Goal: Information Seeking & Learning: Understand process/instructions

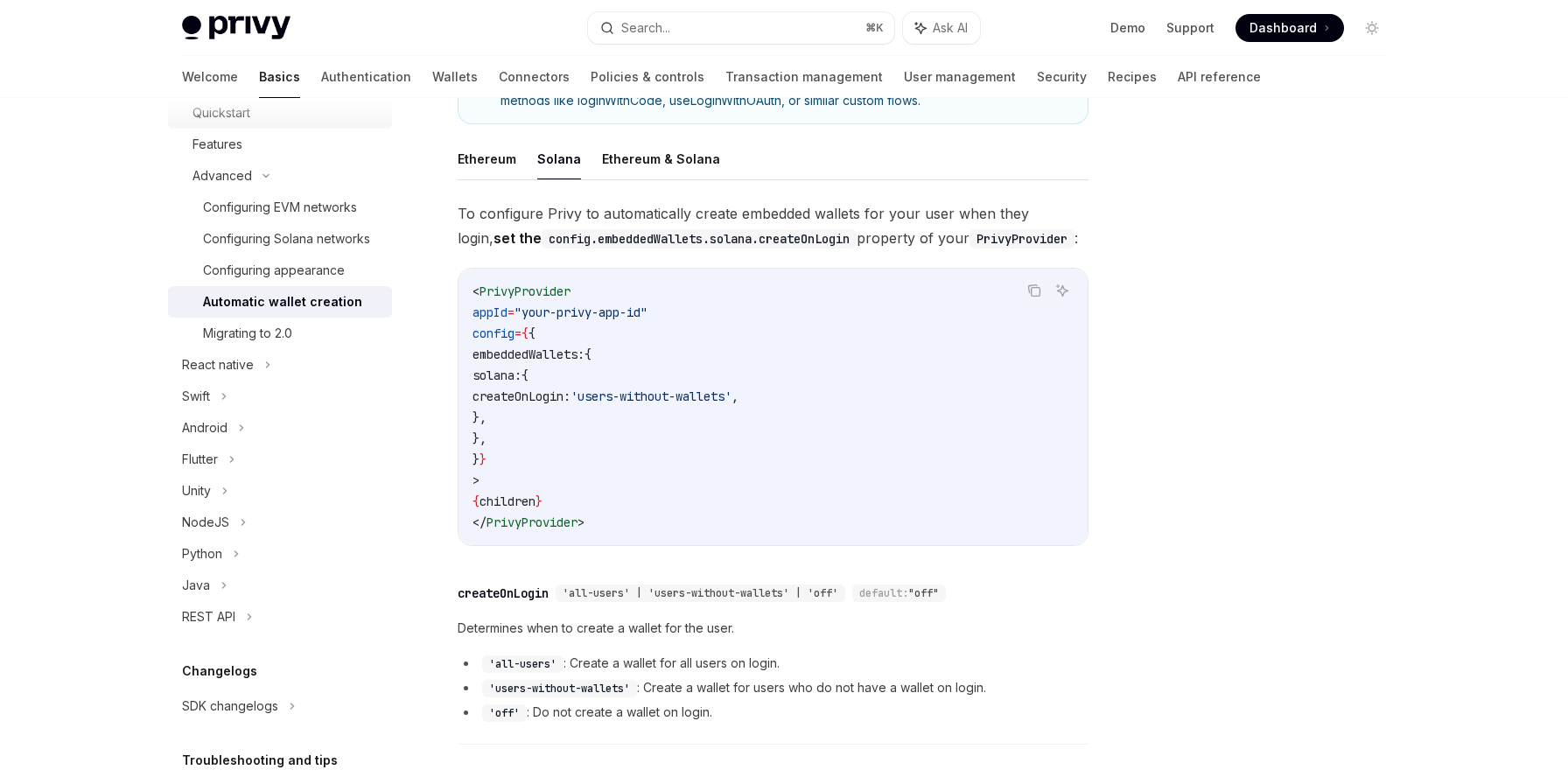
scroll to position [341, 0]
click at [432, 72] on link "Wallets" at bounding box center [455, 77] width 46 height 42
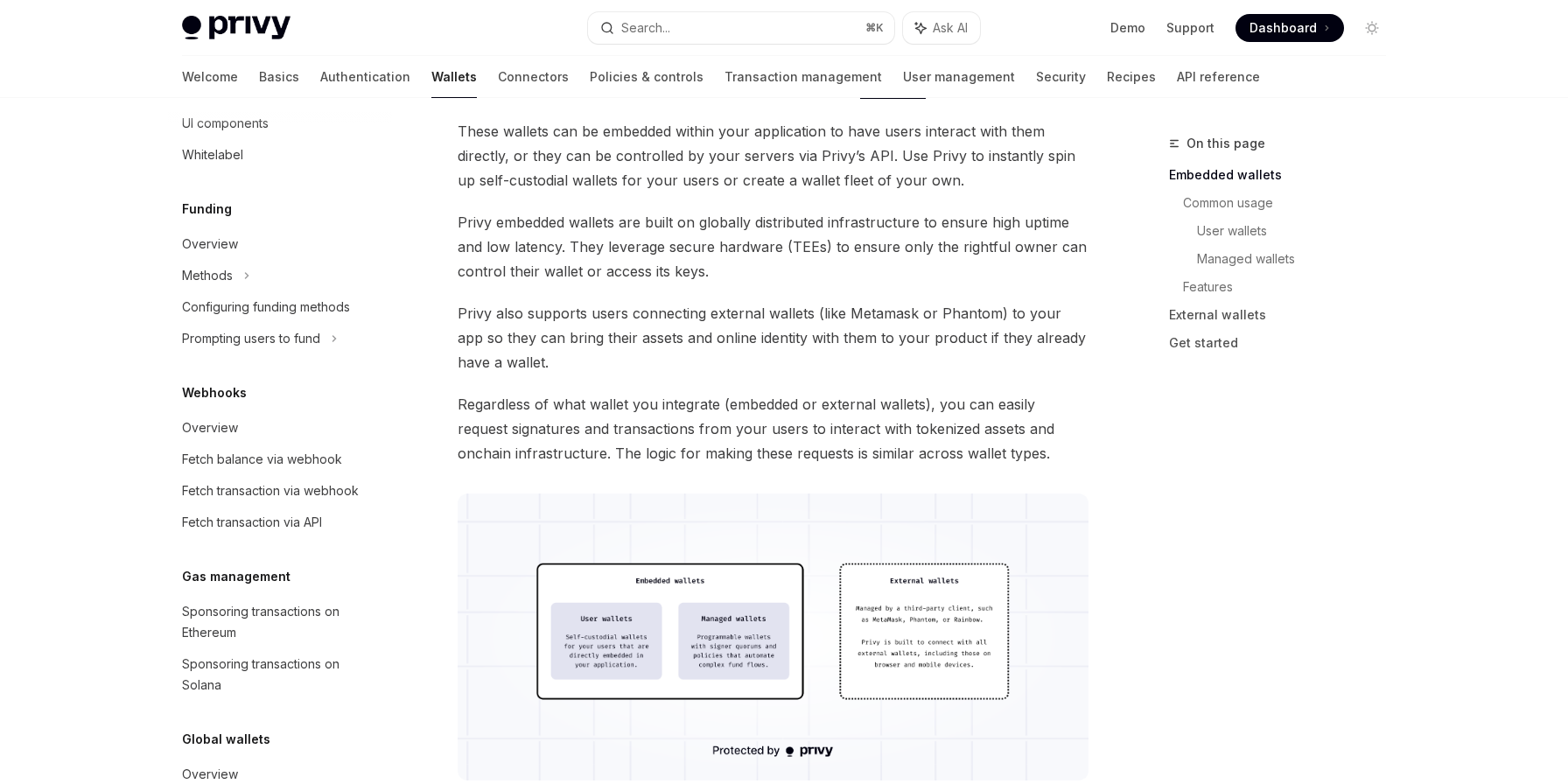
scroll to position [632, 0]
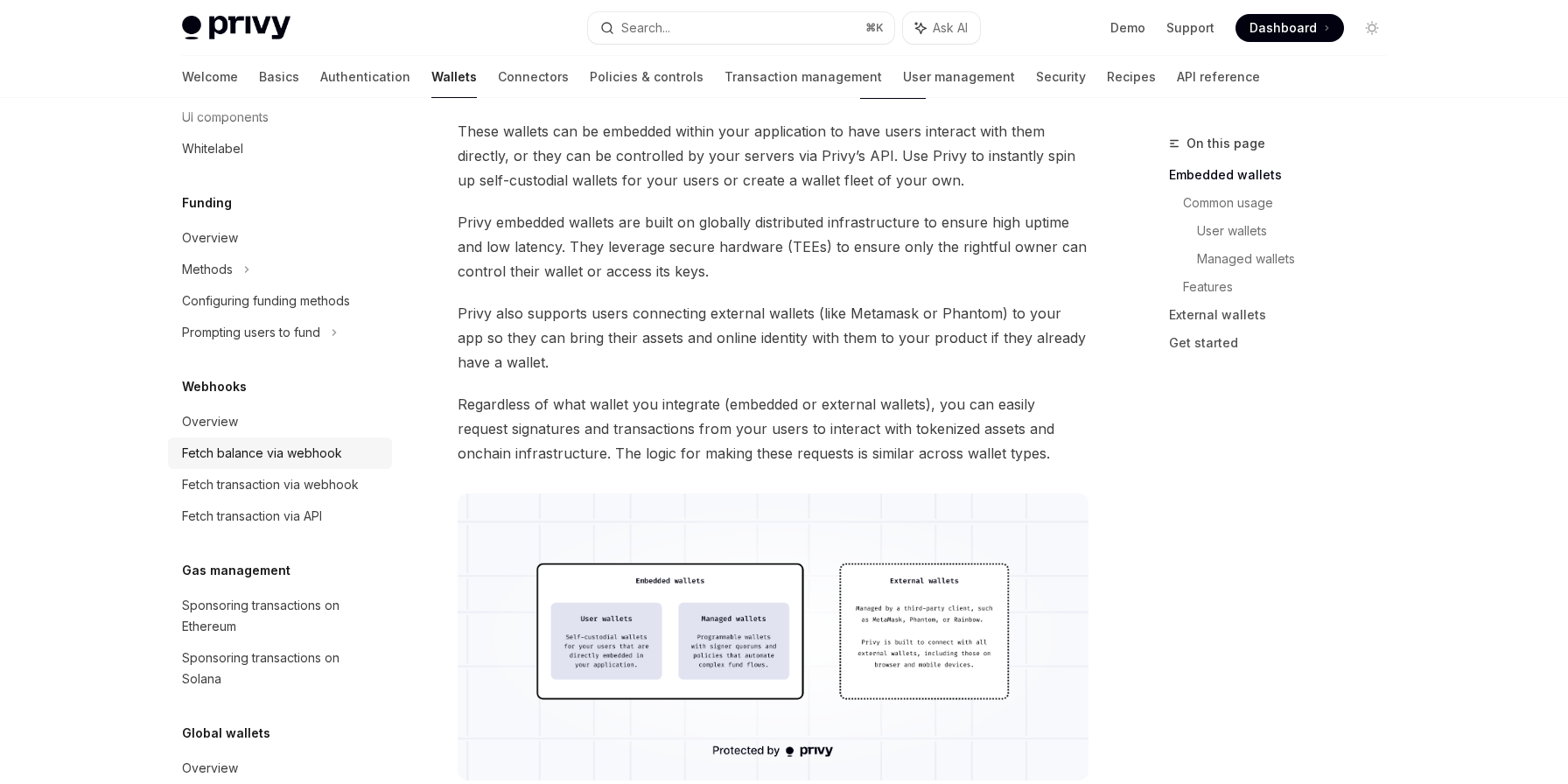
click at [290, 455] on div "Fetch balance via webhook" at bounding box center [263, 453] width 160 height 21
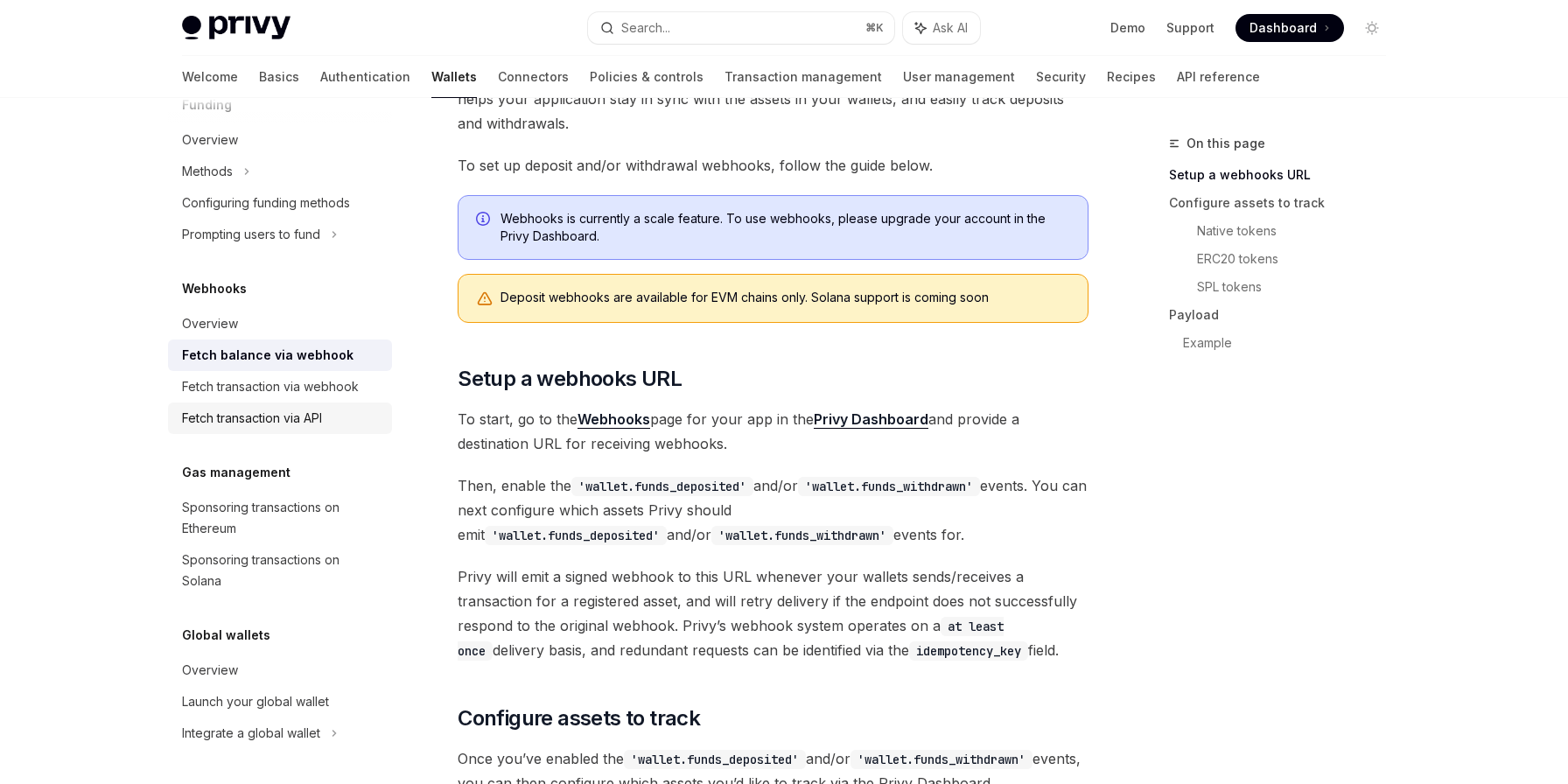
scroll to position [243, 0]
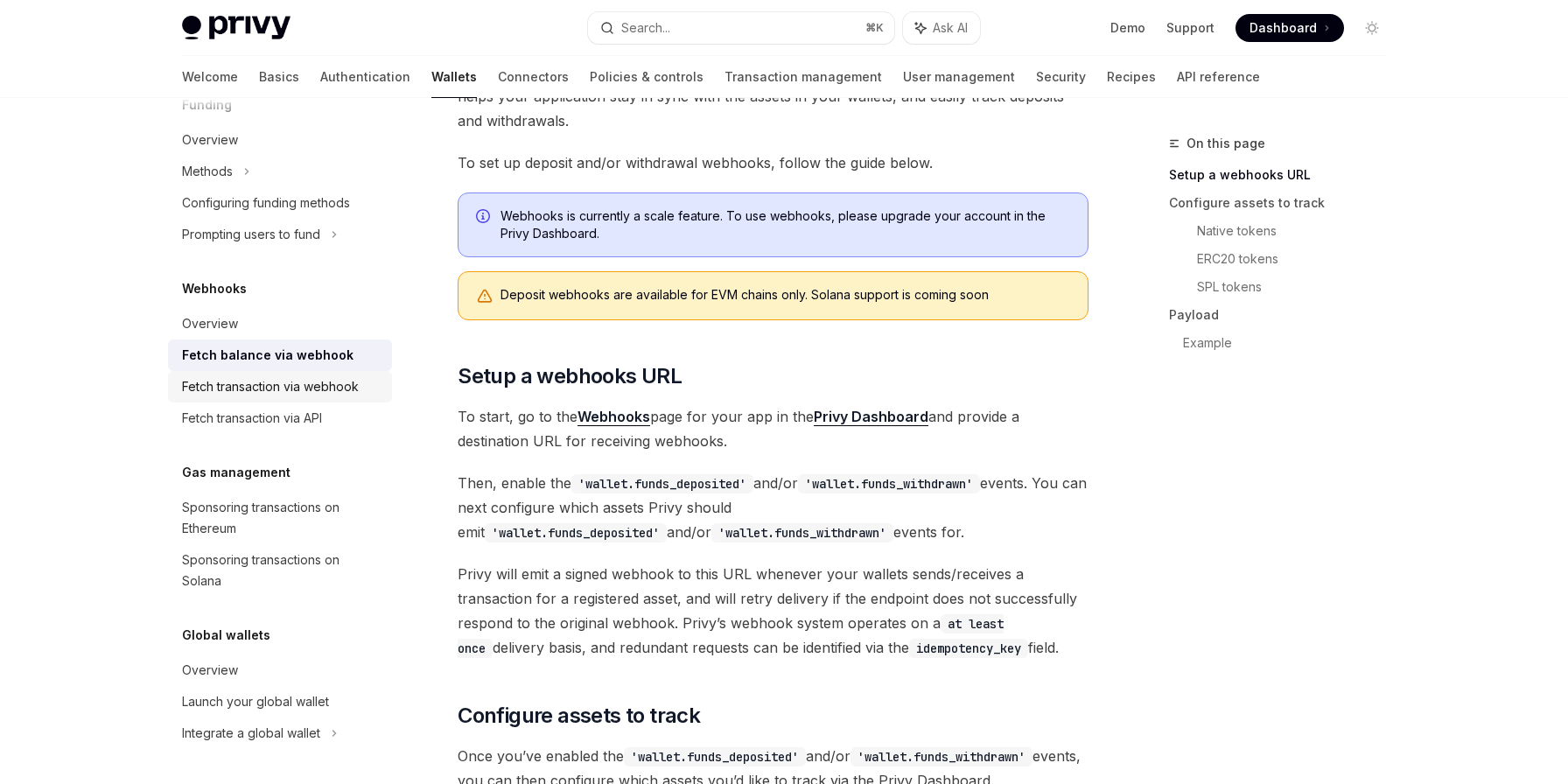
click at [305, 385] on div "Fetch transaction via webhook" at bounding box center [271, 387] width 177 height 21
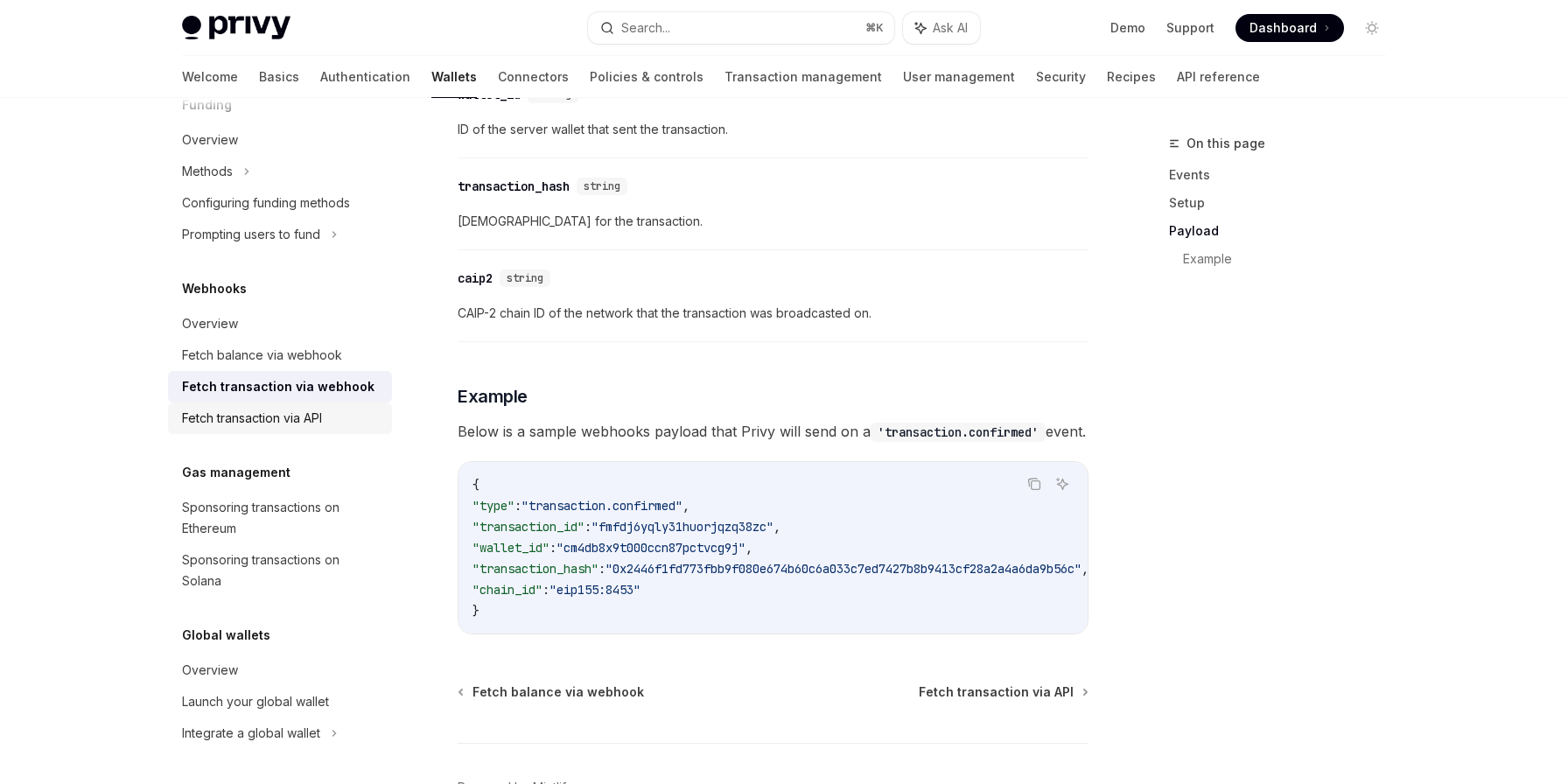
scroll to position [1701, 0]
click at [263, 418] on div "Fetch transaction via API" at bounding box center [253, 418] width 140 height 21
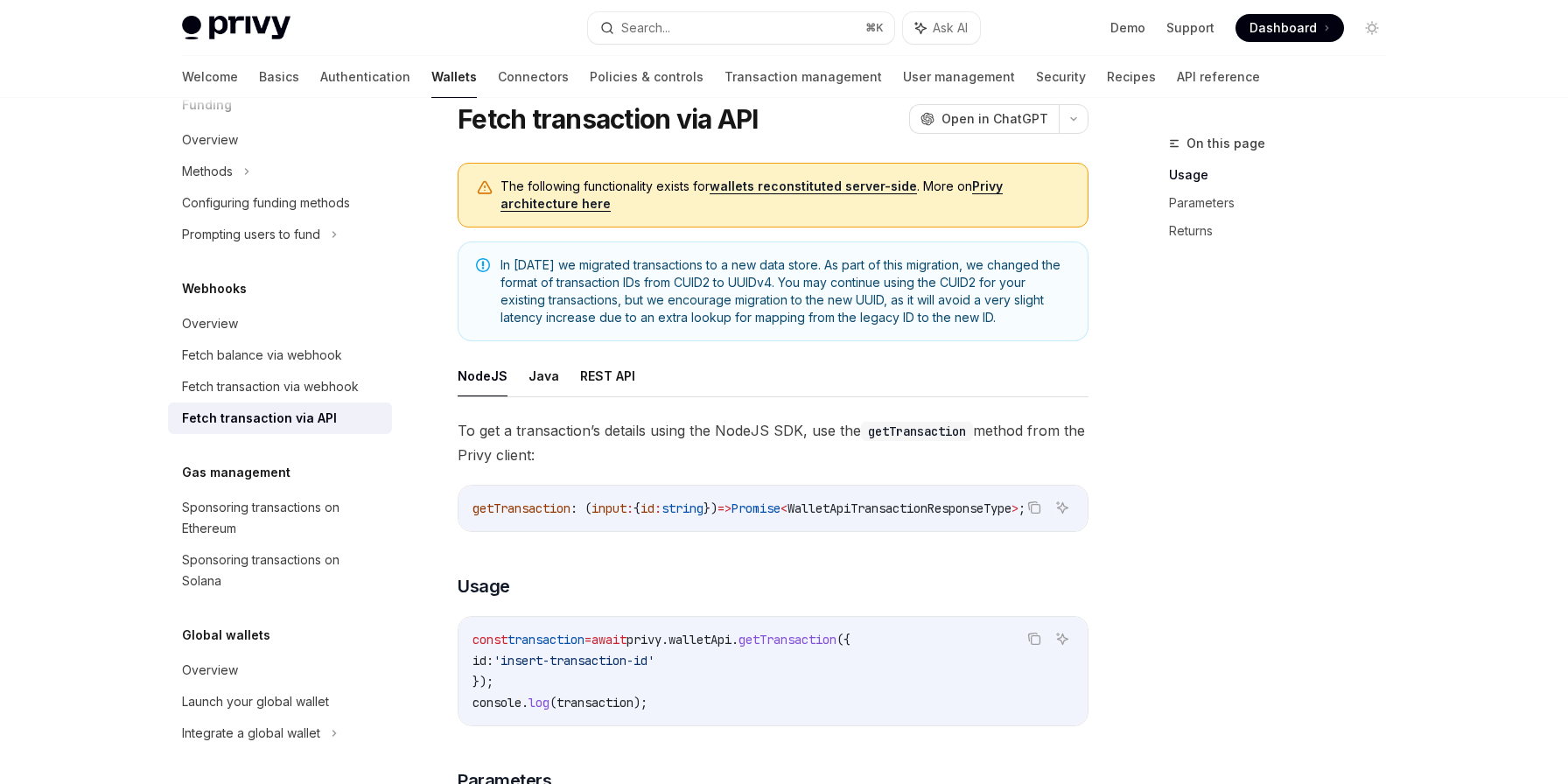
scroll to position [58, 0]
click at [284, 355] on div "Fetch balance via webhook" at bounding box center [263, 355] width 160 height 21
type textarea "*"
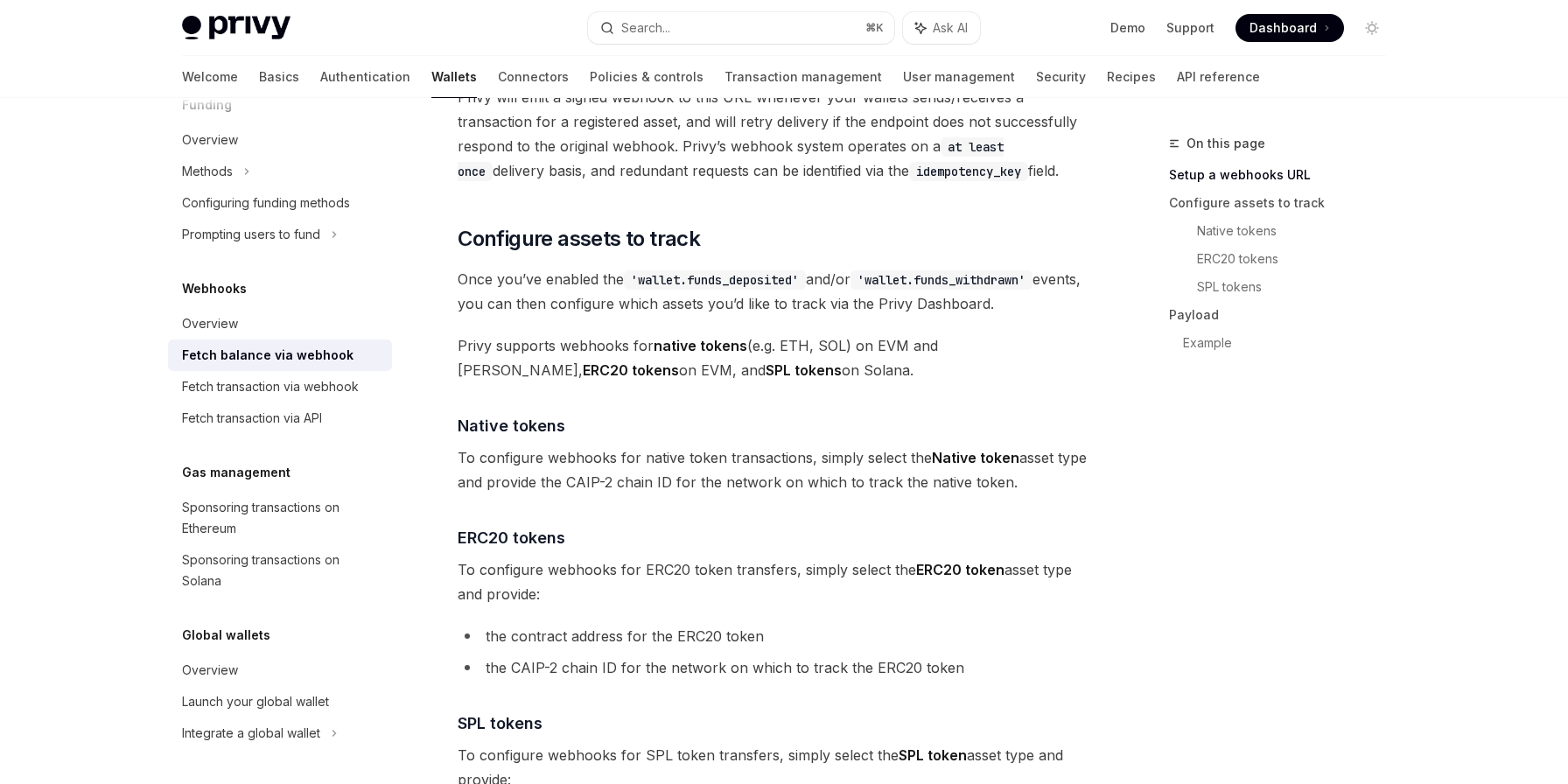
scroll to position [512, 0]
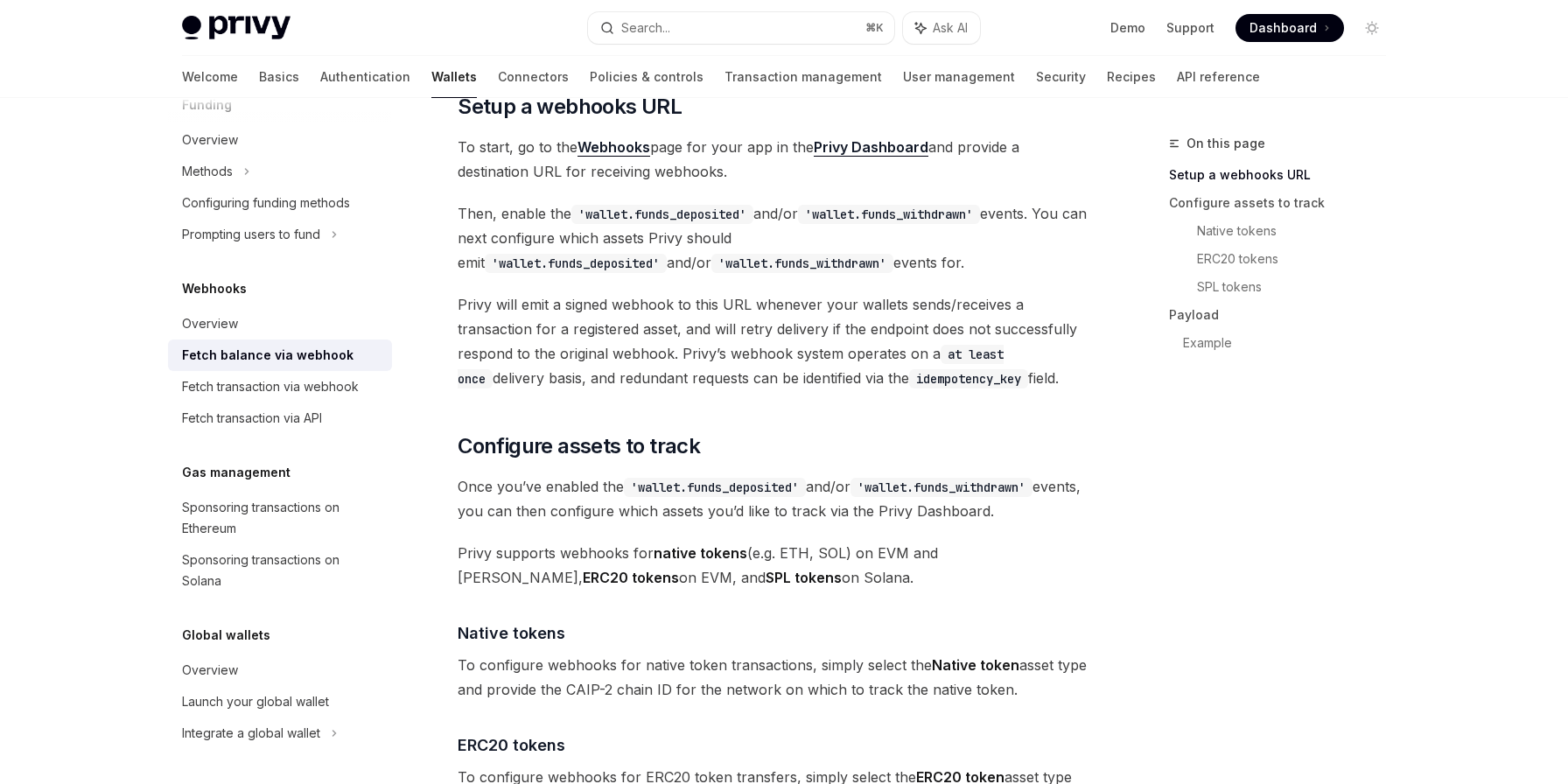
click at [936, 214] on code "'wallet.funds_withdrawn'" at bounding box center [889, 214] width 182 height 19
click at [708, 211] on code "'wallet.funds_deposited'" at bounding box center [663, 214] width 182 height 19
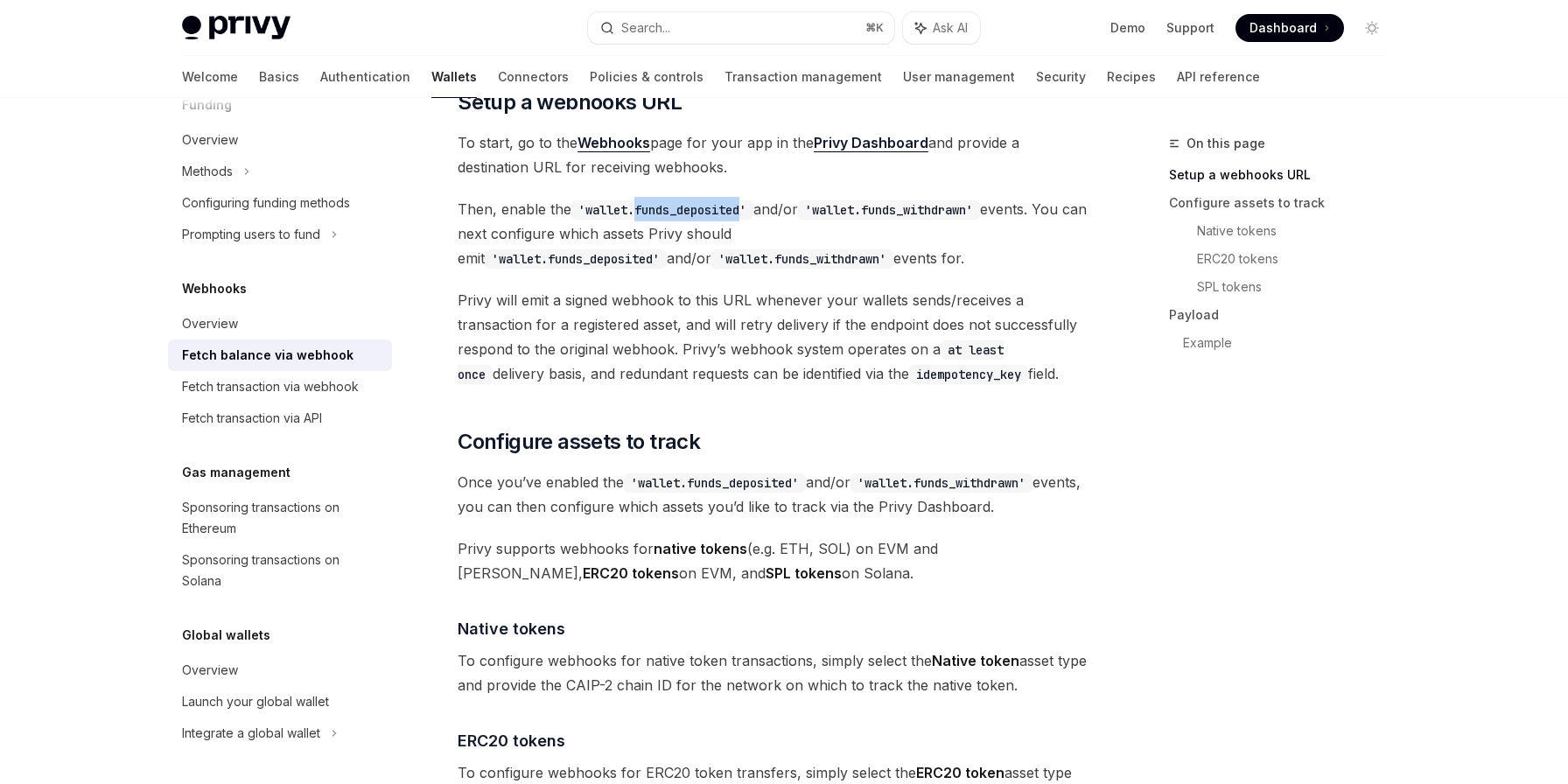
scroll to position [507, 0]
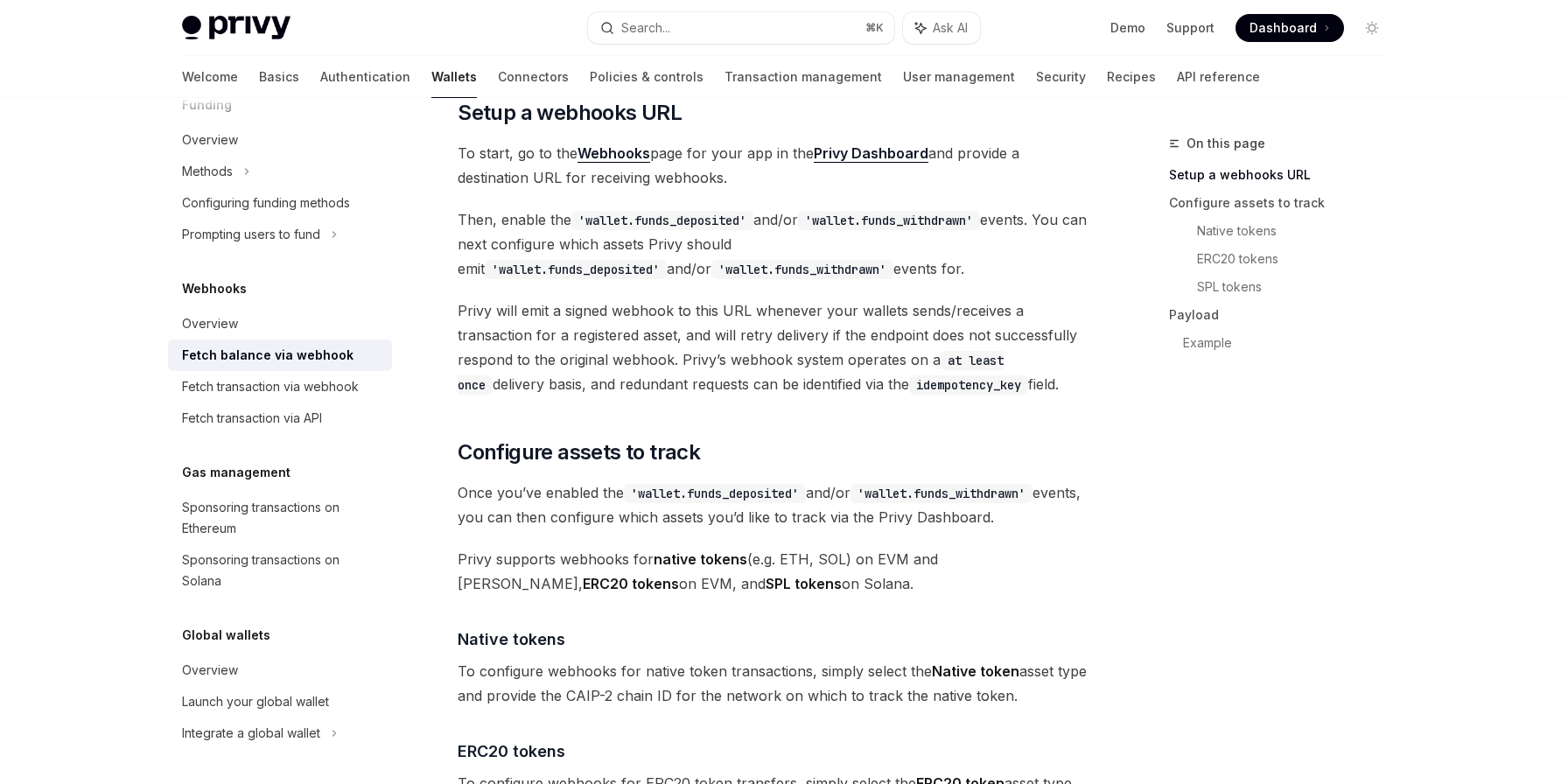
click at [1328, 461] on div "On this page Setup a webhooks URL Configure assets to track Native tokens ERC20…" at bounding box center [1267, 459] width 266 height 651
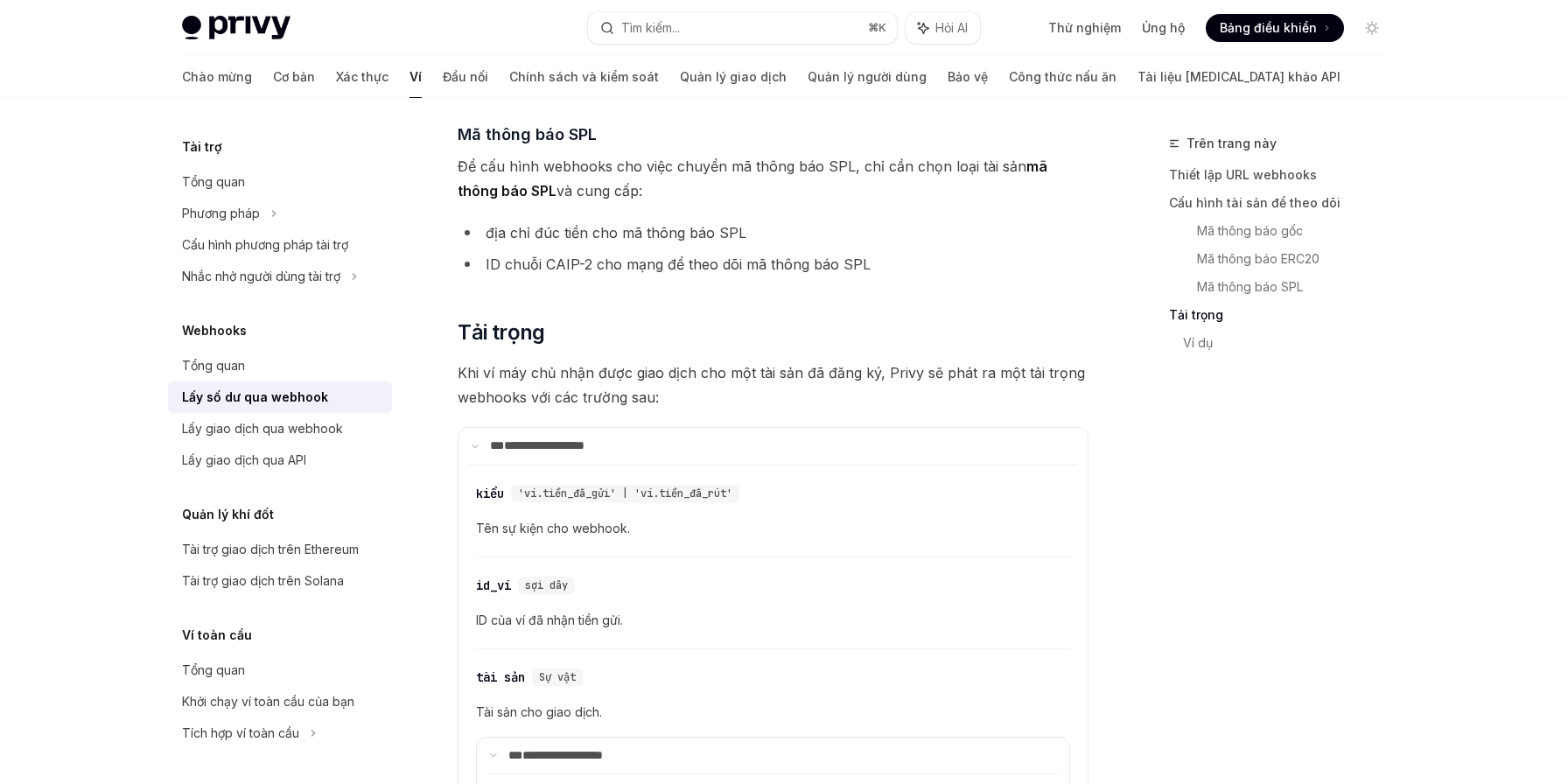
scroll to position [1600, 0]
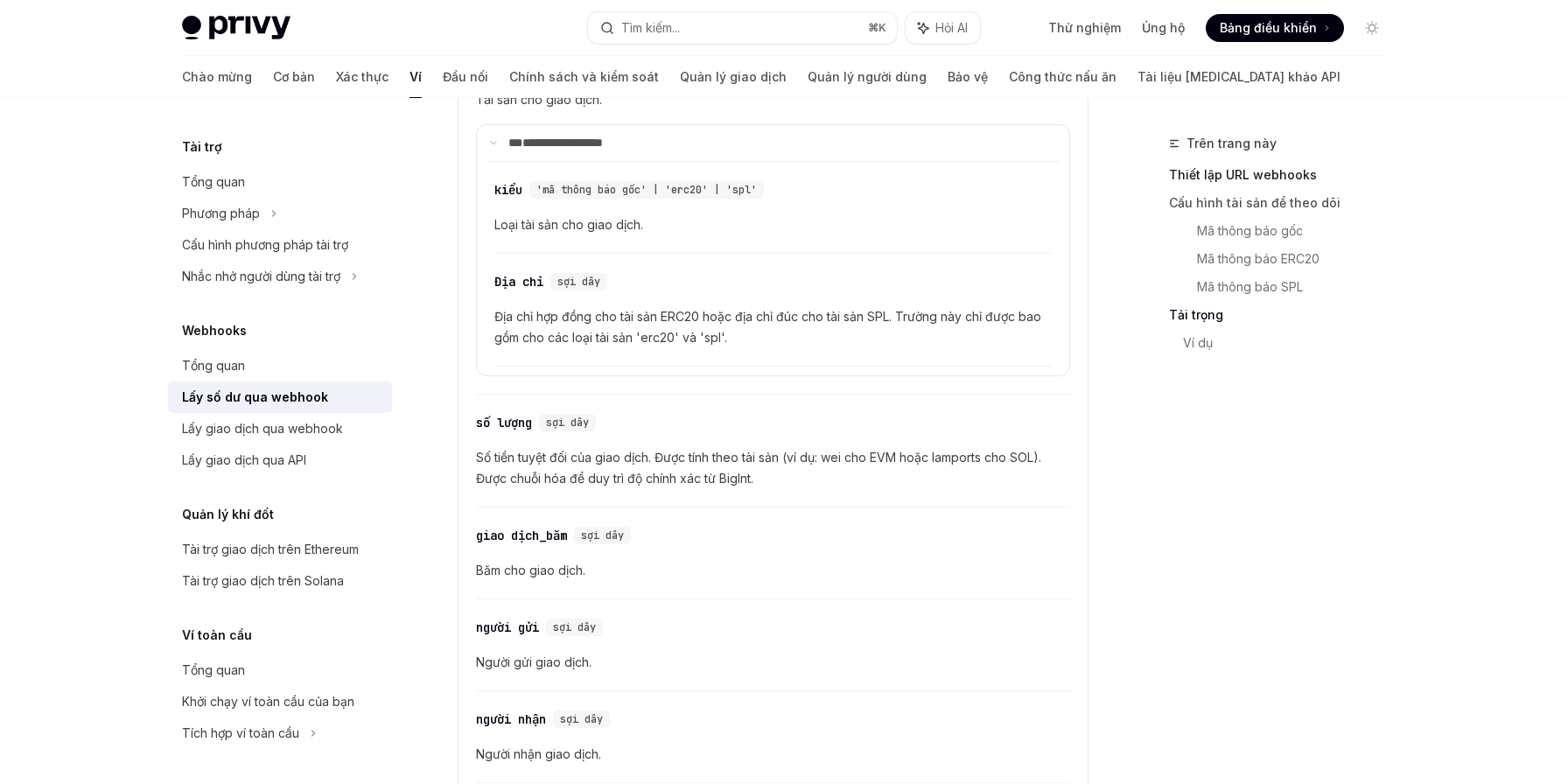
click at [1257, 176] on font "Thiết lập URL webhooks" at bounding box center [1243, 174] width 148 height 15
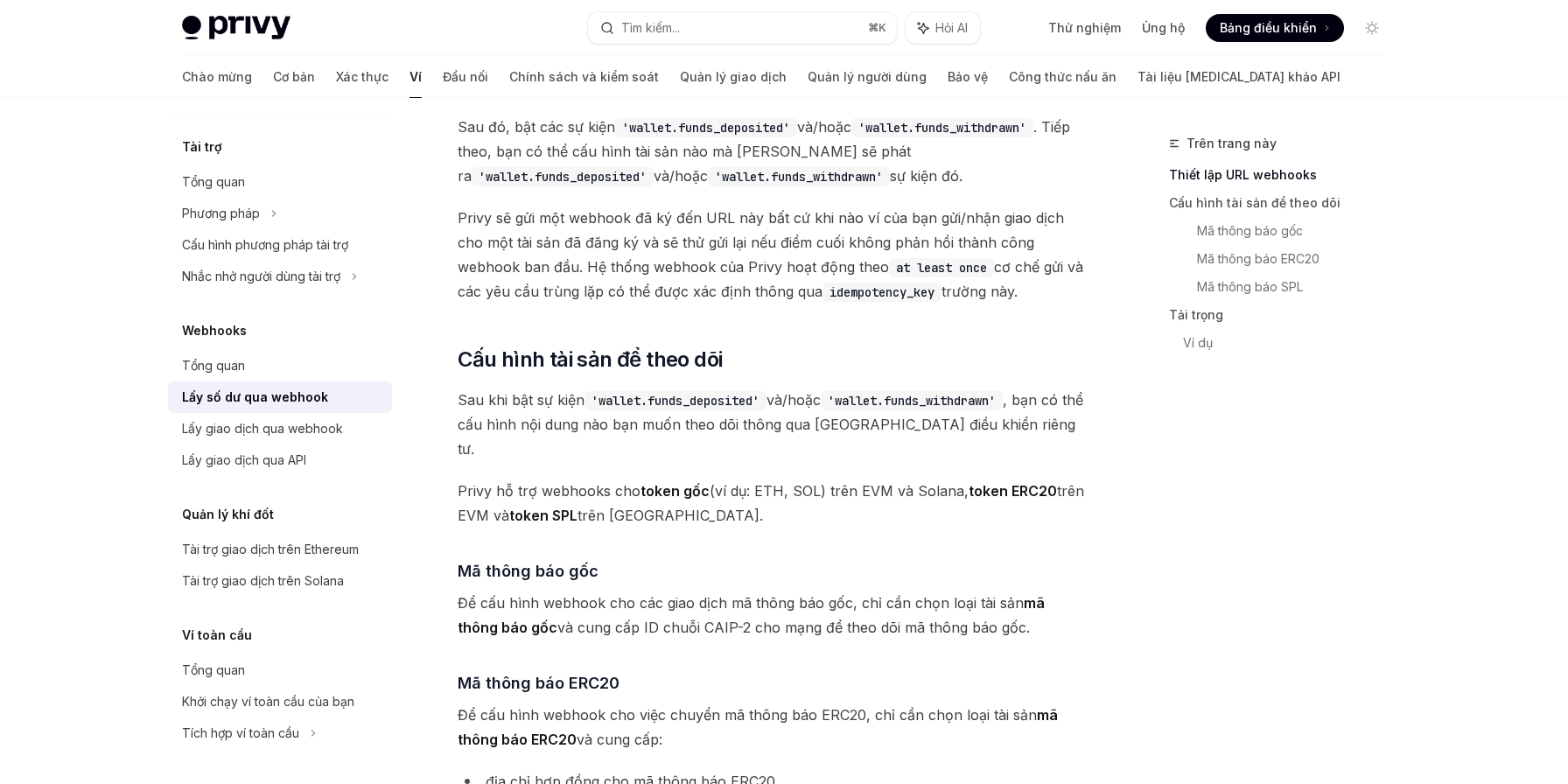
scroll to position [374, 0]
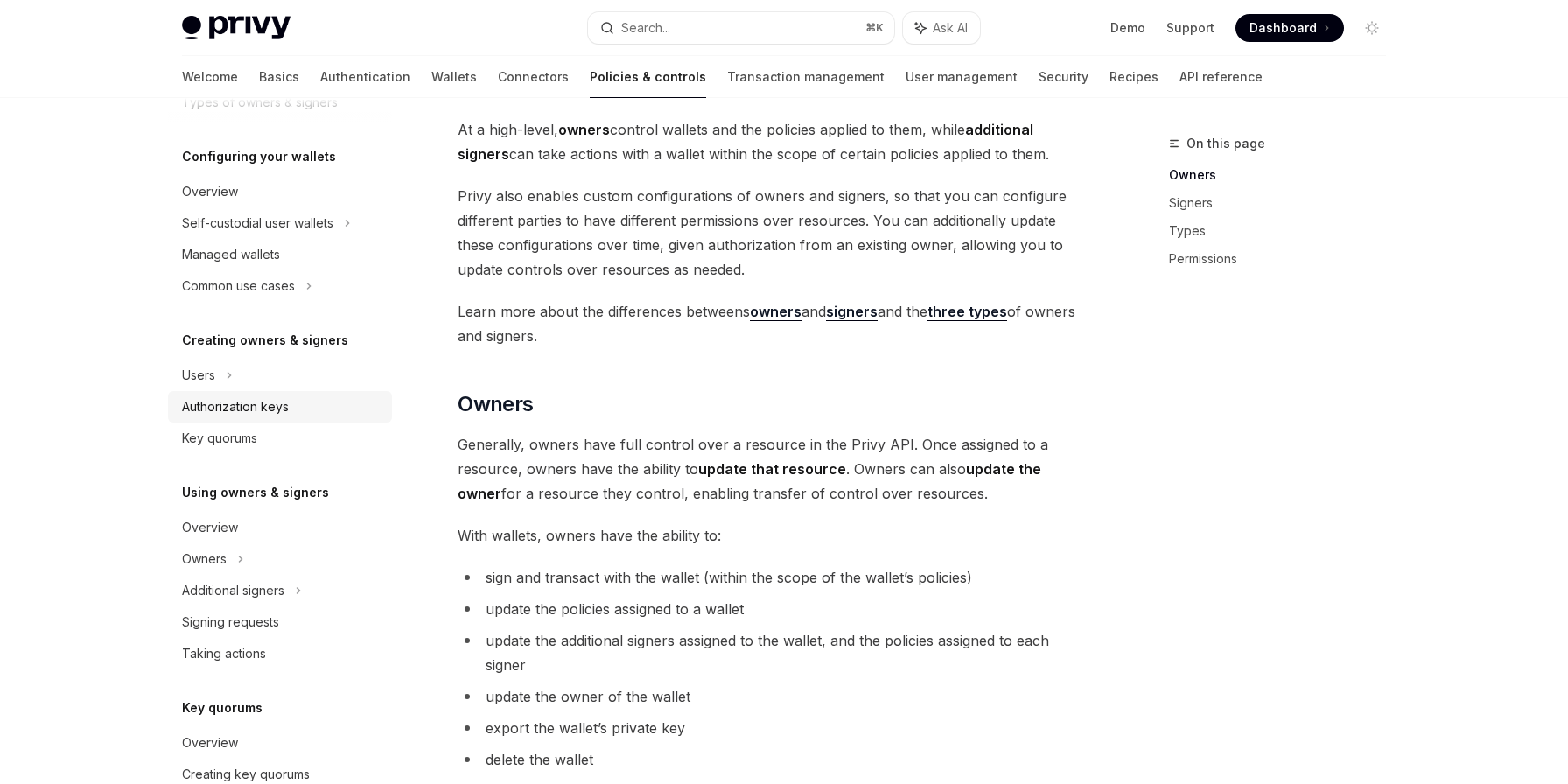
scroll to position [158, 0]
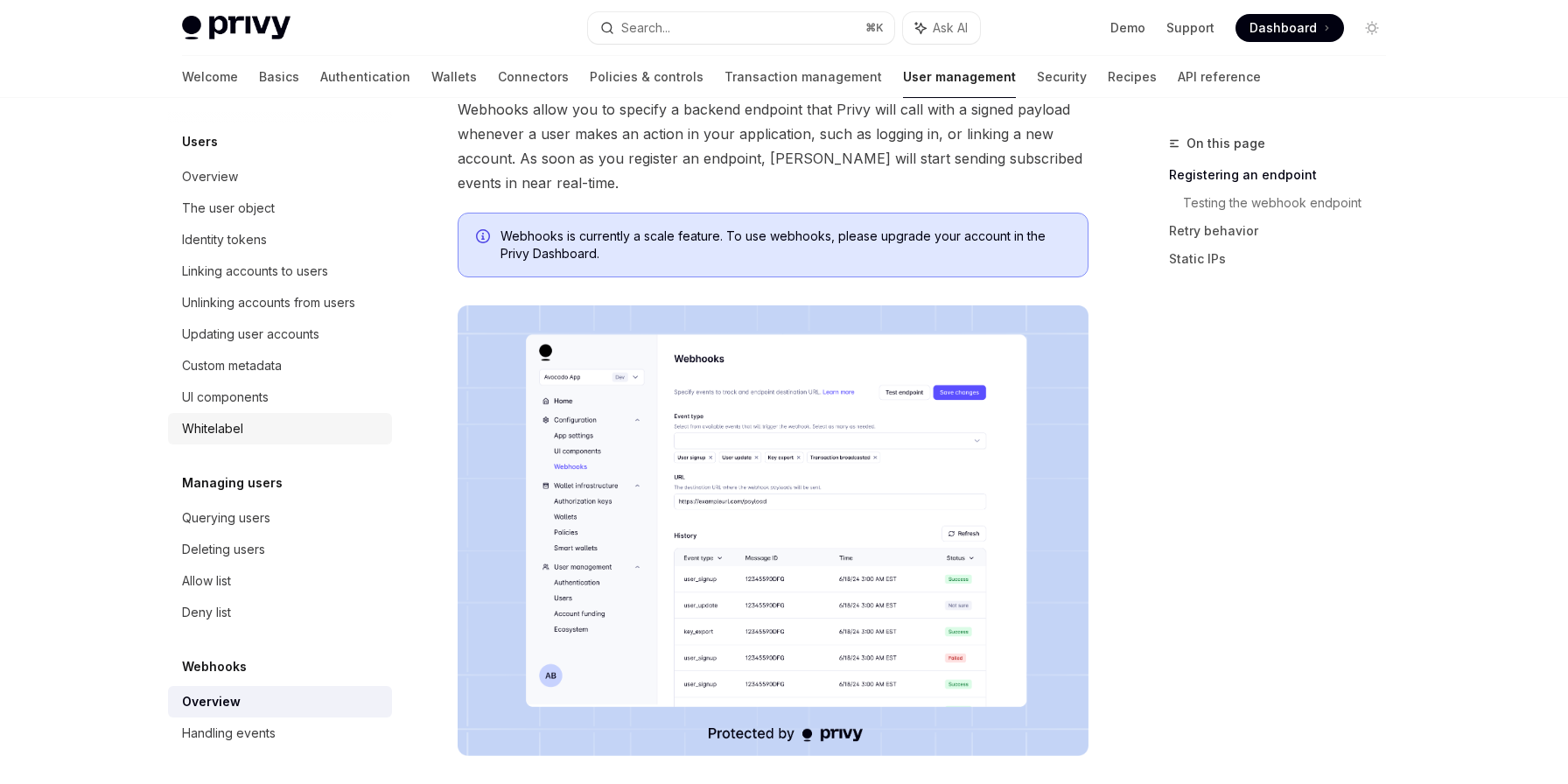
scroll to position [124, 0]
click at [223, 731] on div "Handling events" at bounding box center [229, 733] width 94 height 21
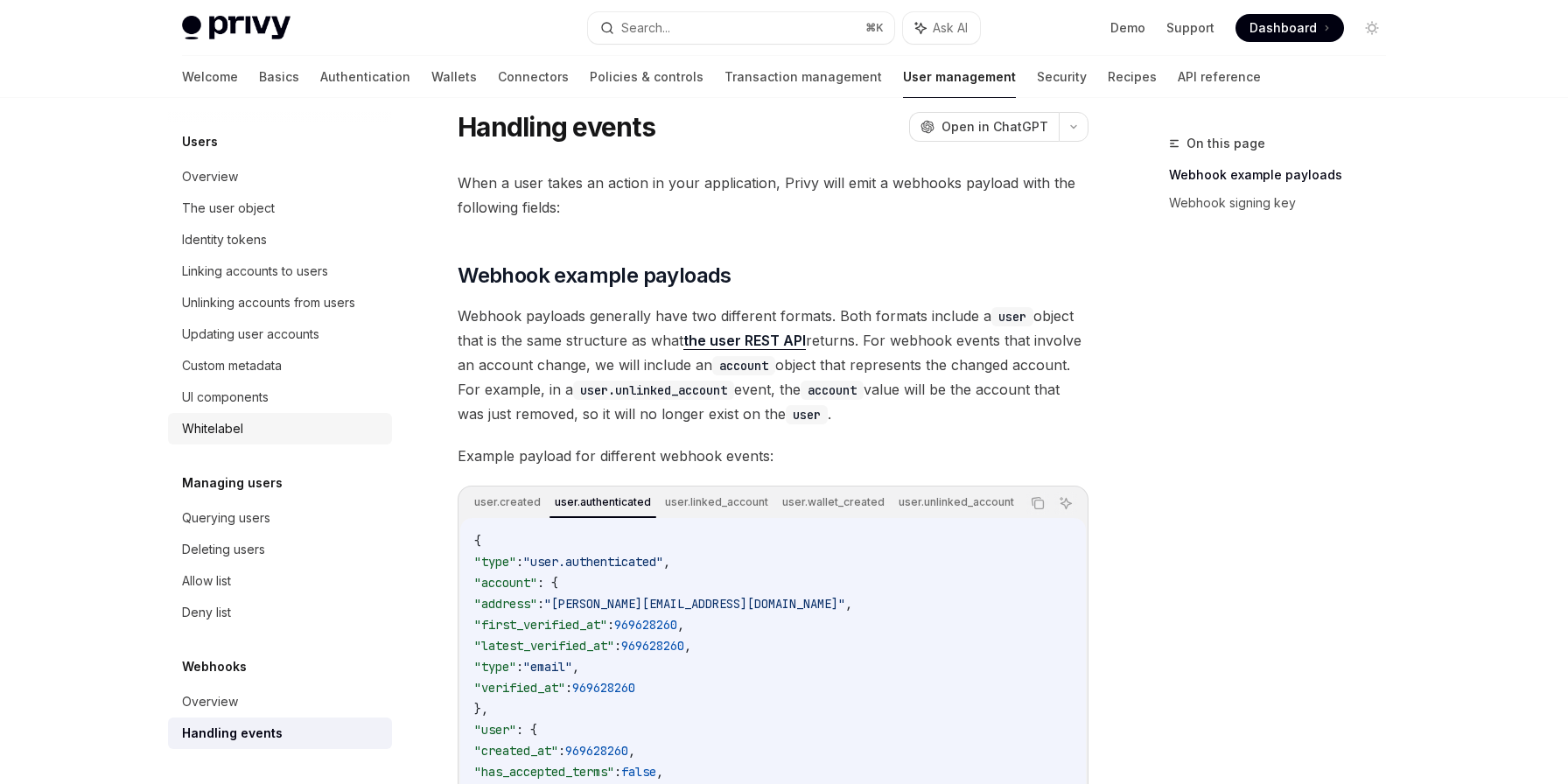
click at [226, 431] on div "Whitelabel" at bounding box center [212, 428] width 61 height 21
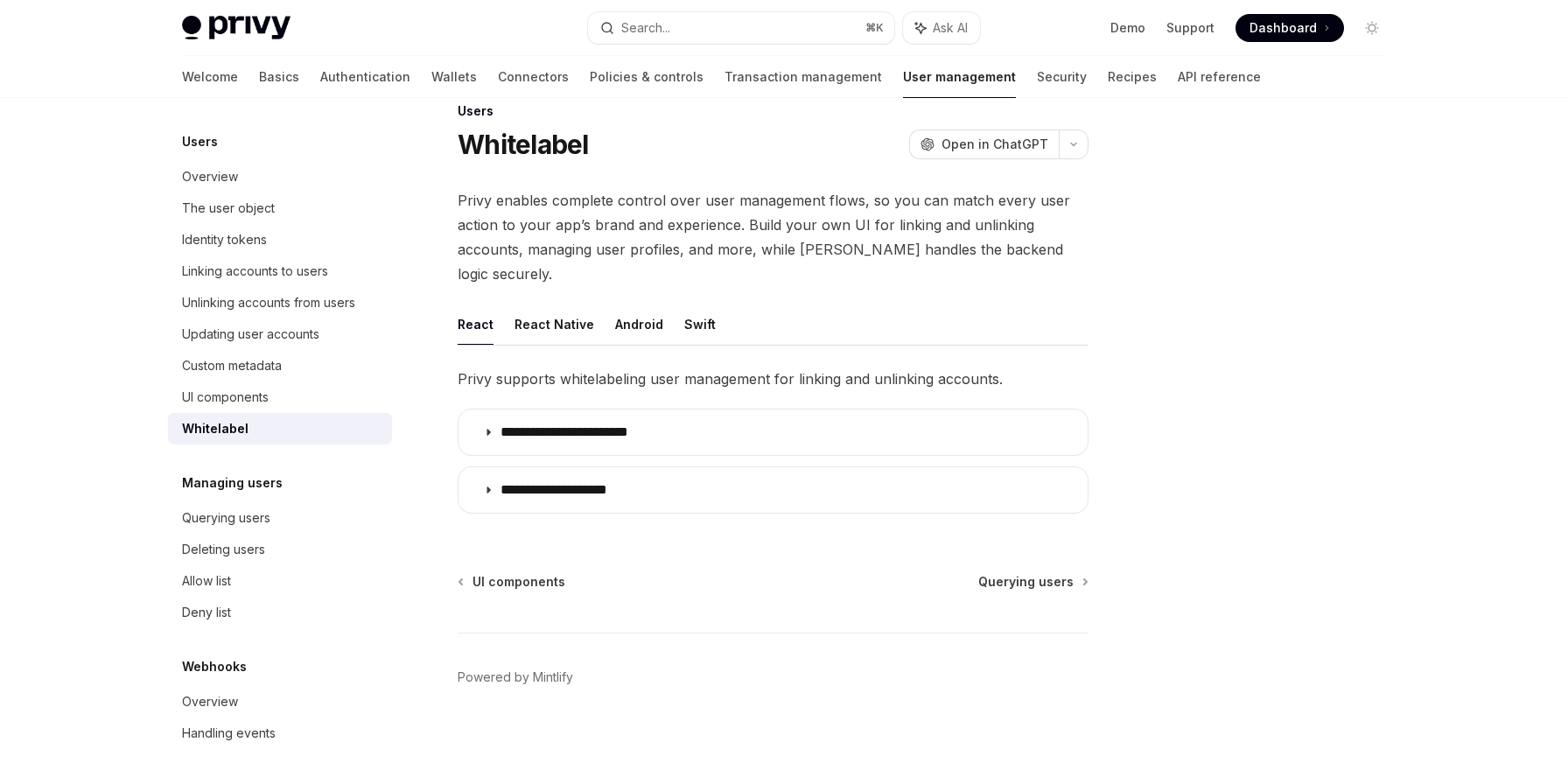
scroll to position [8, 0]
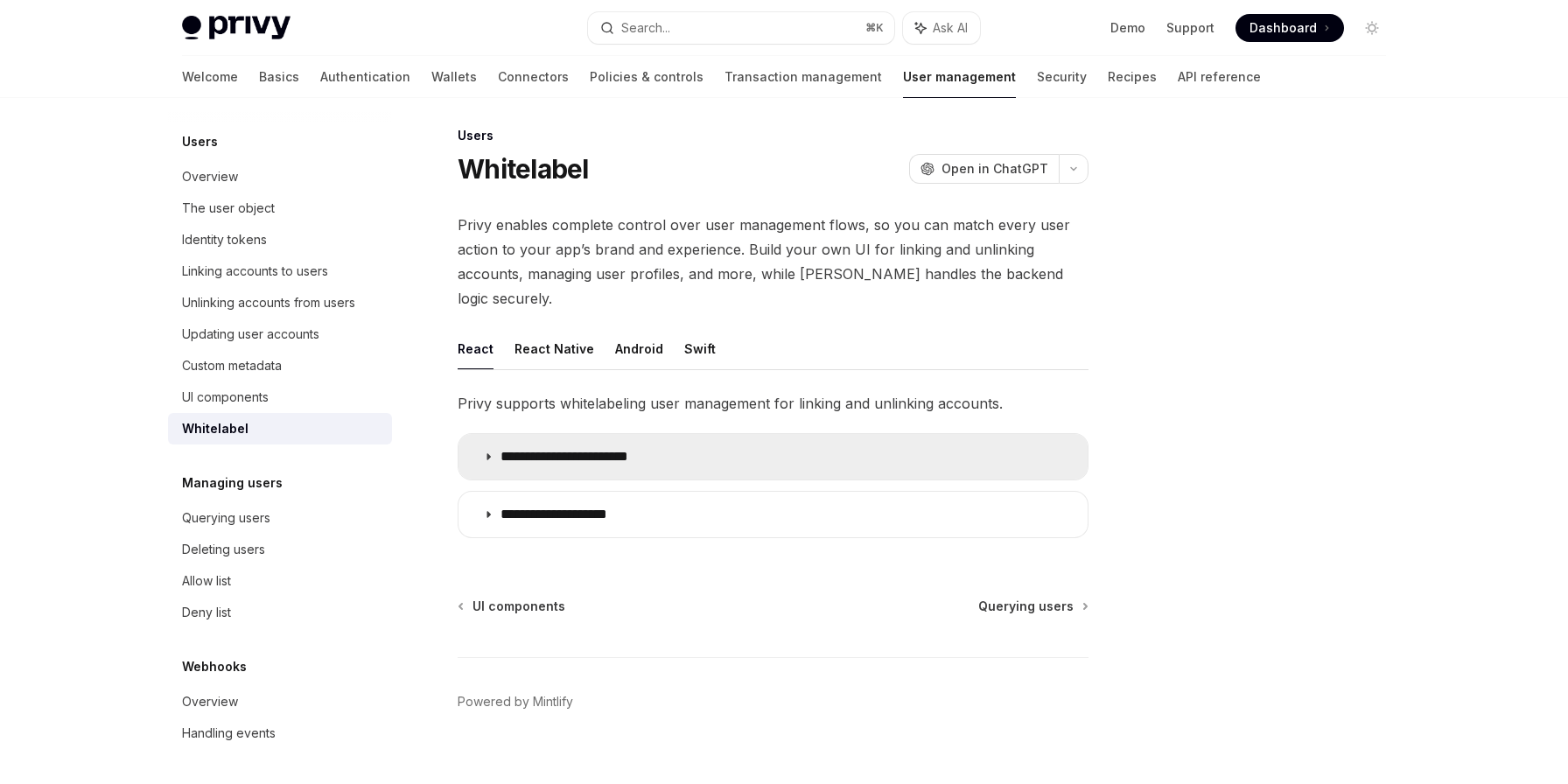
click at [637, 448] on p "**********" at bounding box center [581, 456] width 161 height 17
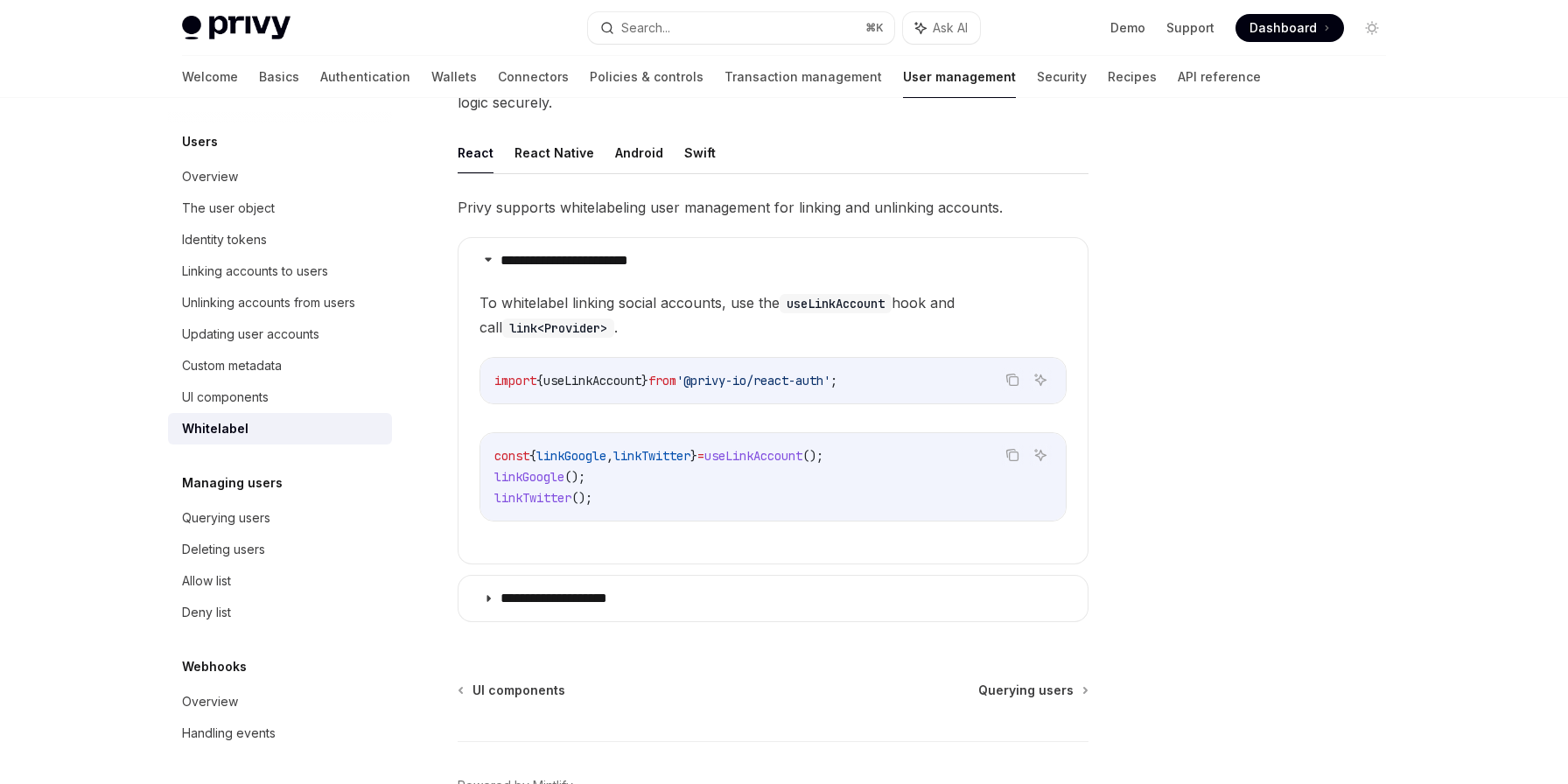
scroll to position [207, 0]
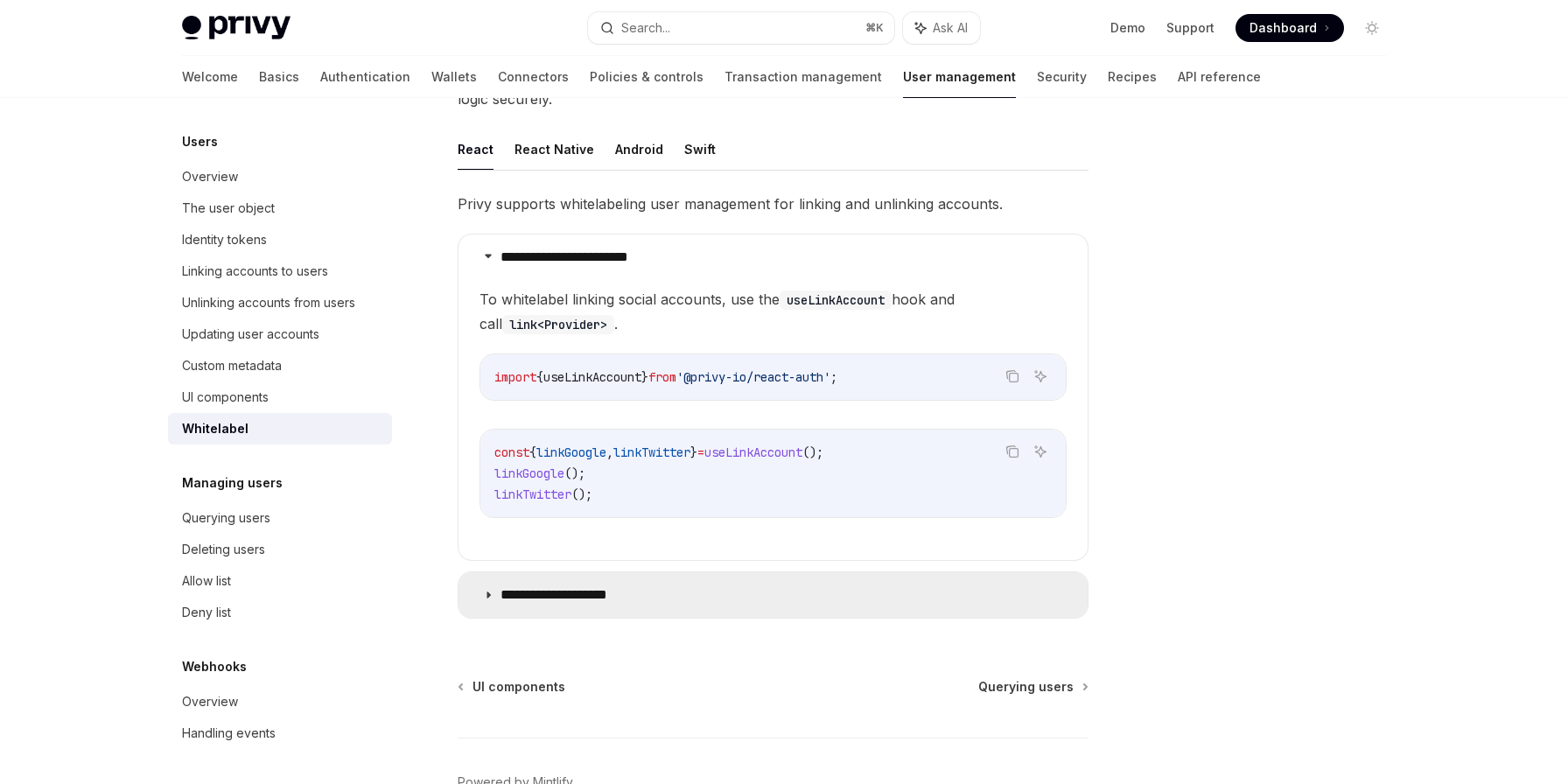
click at [583, 586] on p "**********" at bounding box center [571, 594] width 141 height 17
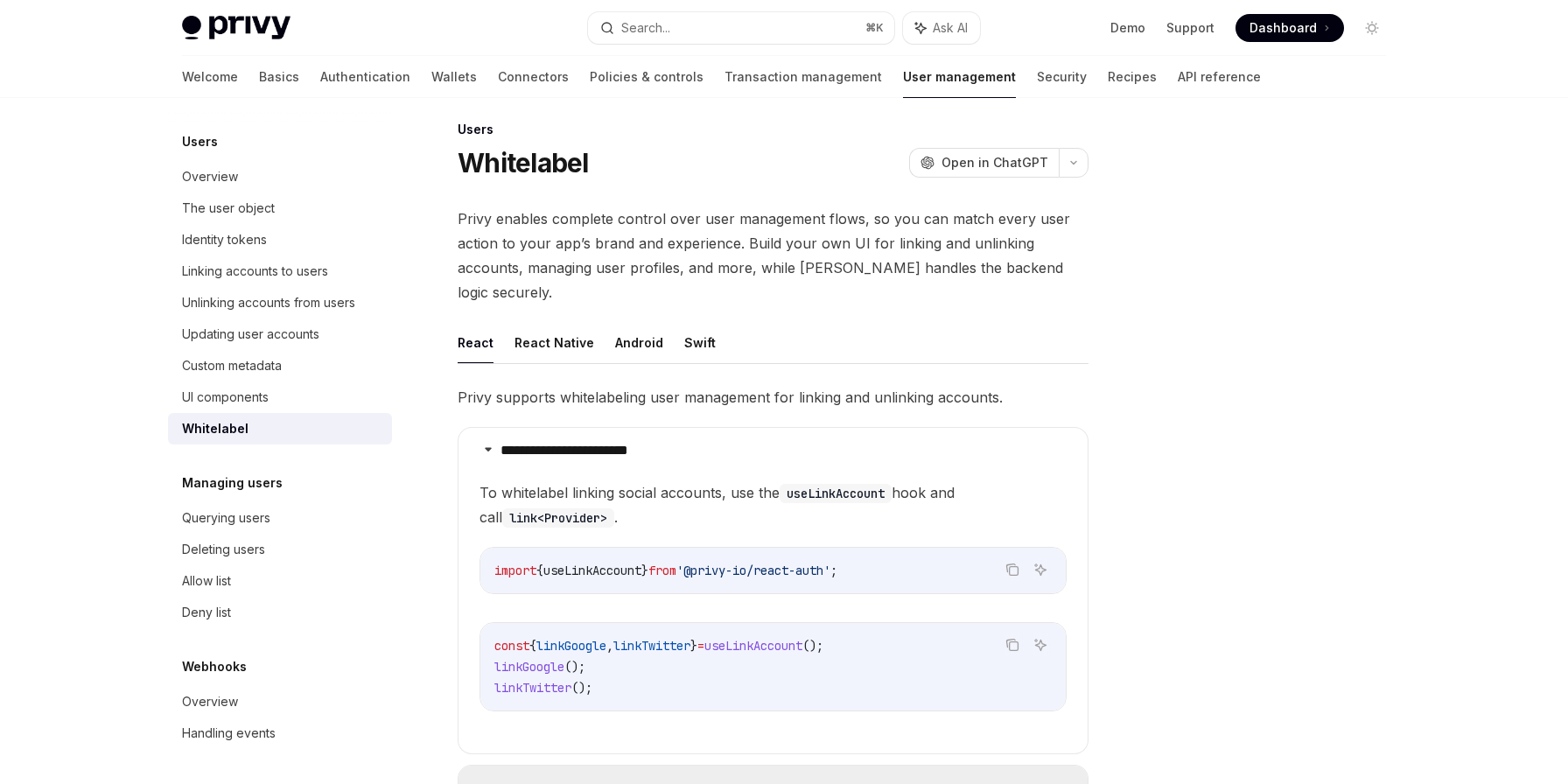
scroll to position [15, 0]
click at [431, 77] on link "Wallets" at bounding box center [454, 77] width 46 height 42
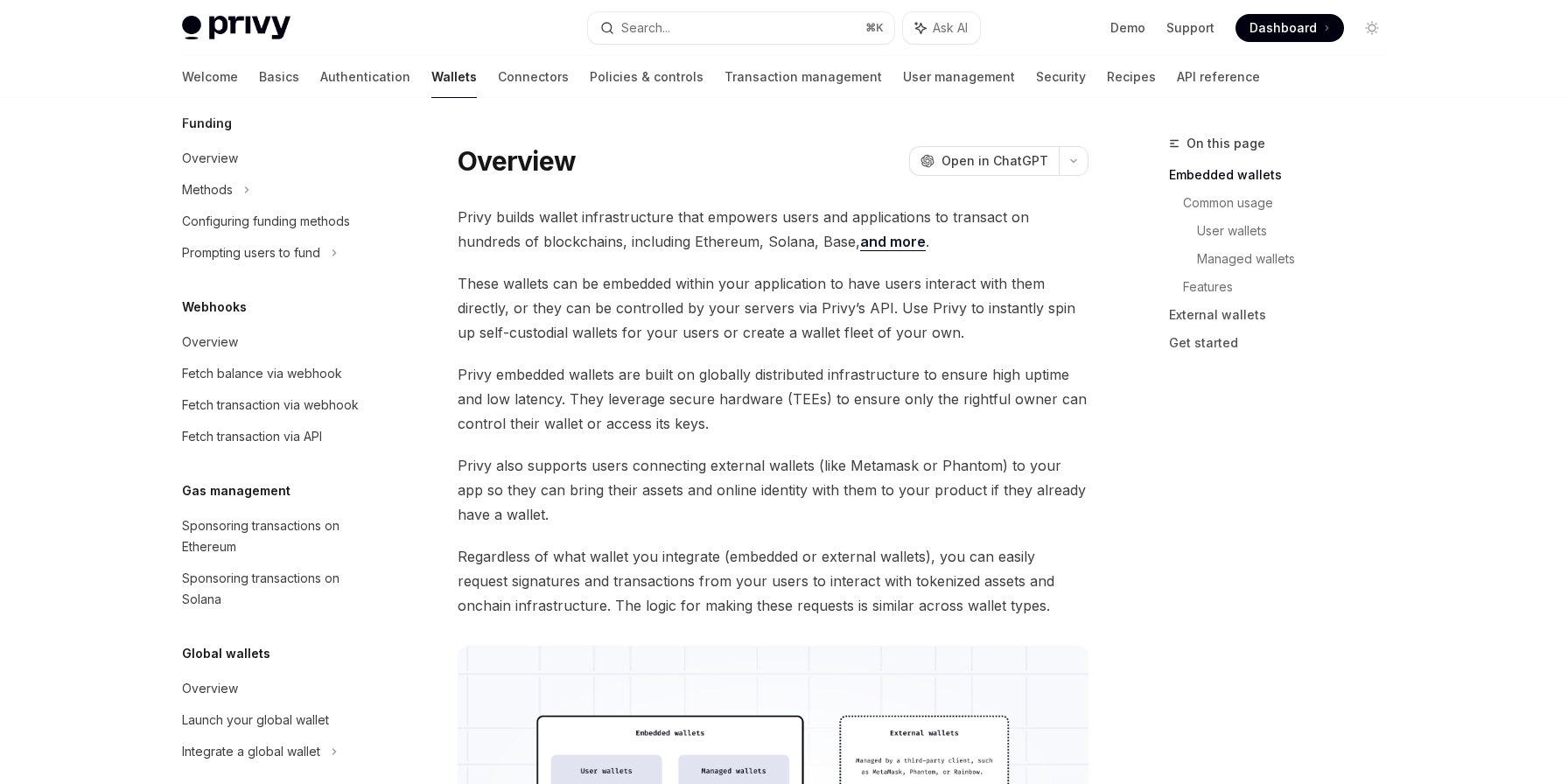
scroll to position [729, 0]
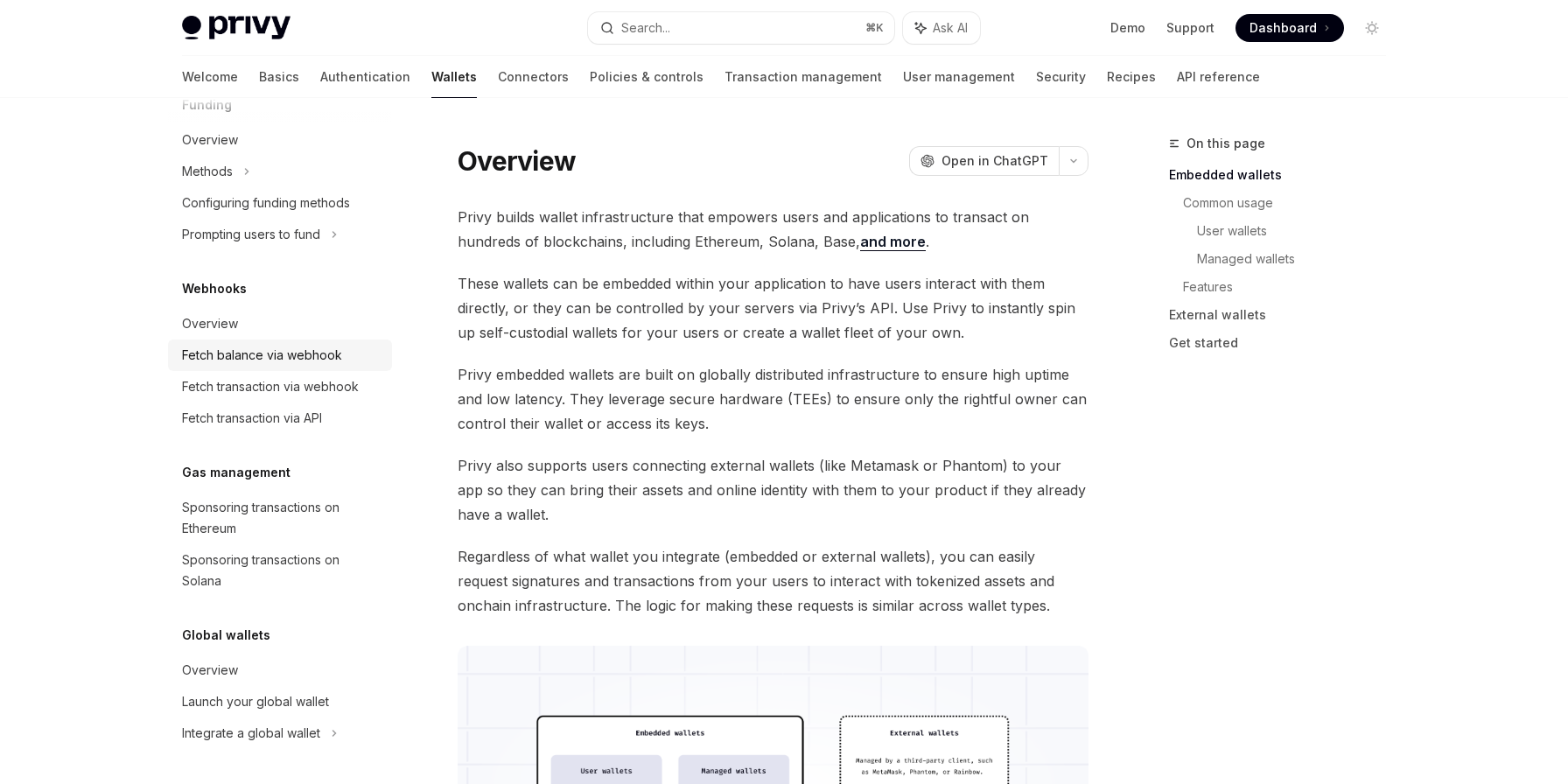
click at [301, 359] on div "Fetch balance via webhook" at bounding box center [263, 355] width 160 height 21
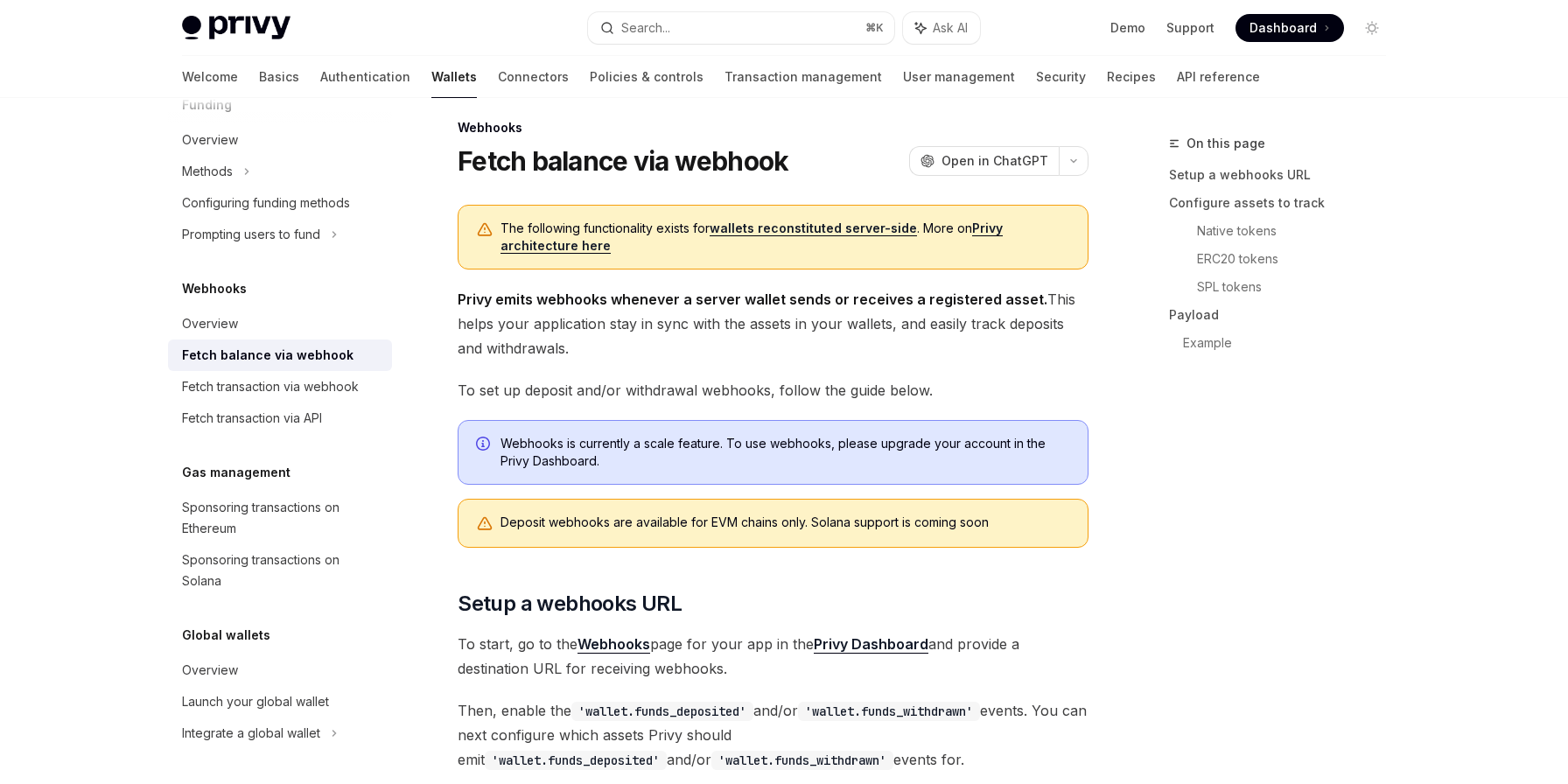
type textarea "*"
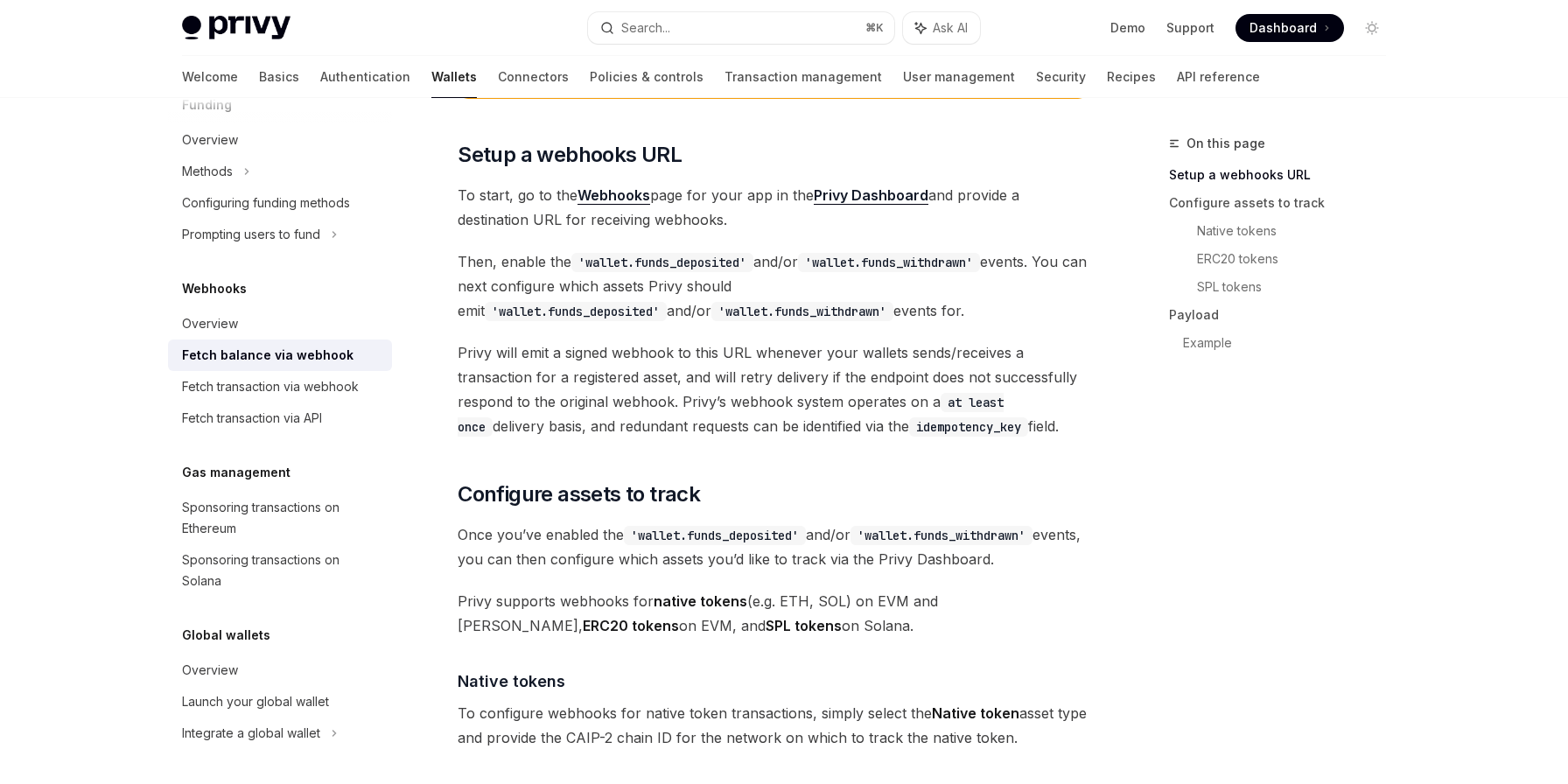
scroll to position [463, 0]
click at [1165, 471] on div "On this page Setup a webhooks URL Configure assets to track Native tokens ERC20…" at bounding box center [1267, 459] width 266 height 651
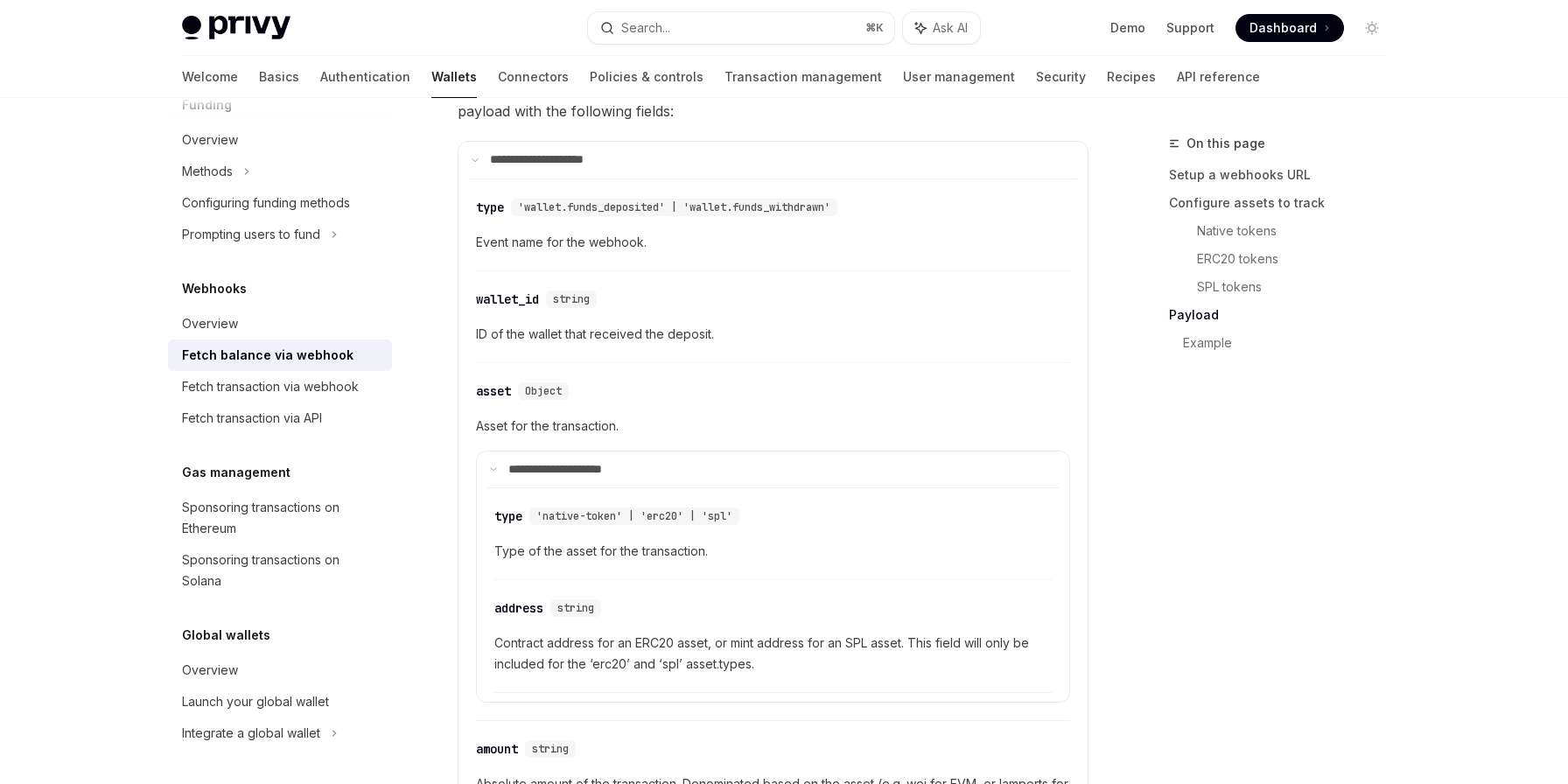
scroll to position [1601, 0]
